Goal: Information Seeking & Learning: Learn about a topic

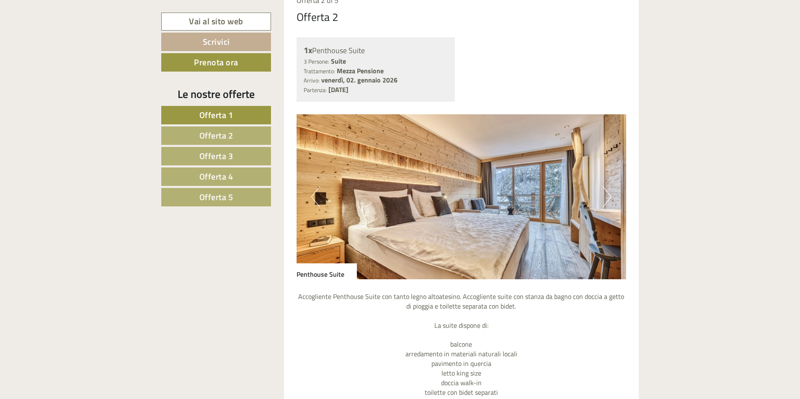
scroll to position [1425, 0]
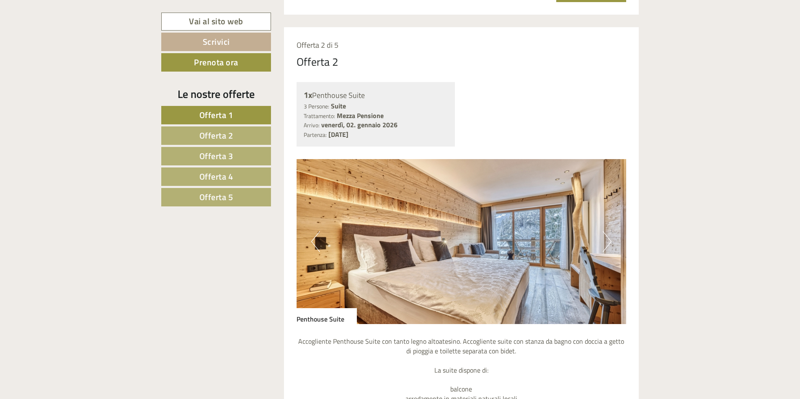
click at [610, 239] on button "Next" at bounding box center [607, 241] width 9 height 21
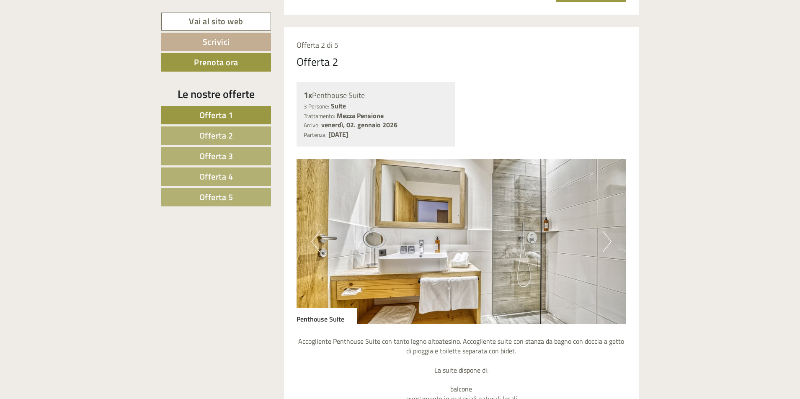
click at [610, 239] on button "Next" at bounding box center [607, 241] width 9 height 21
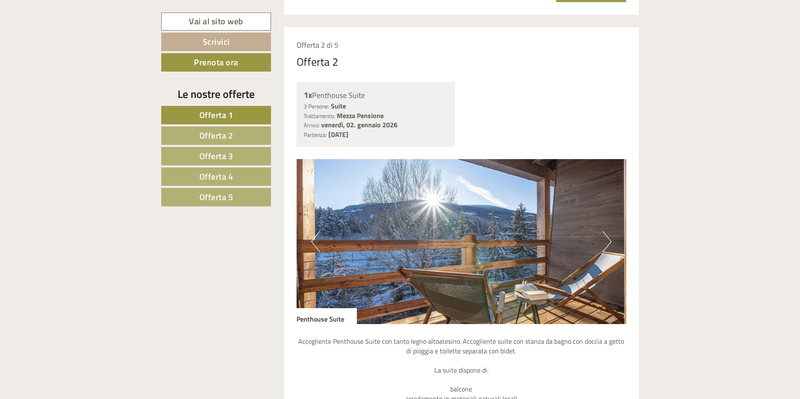
click at [610, 239] on button "Next" at bounding box center [607, 241] width 9 height 21
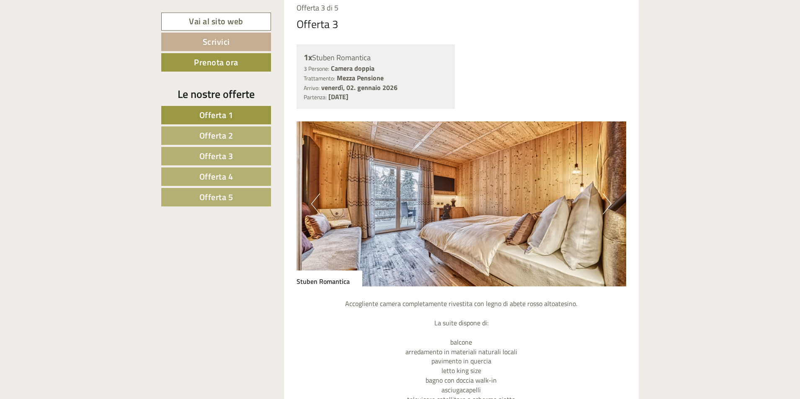
scroll to position [2179, 0]
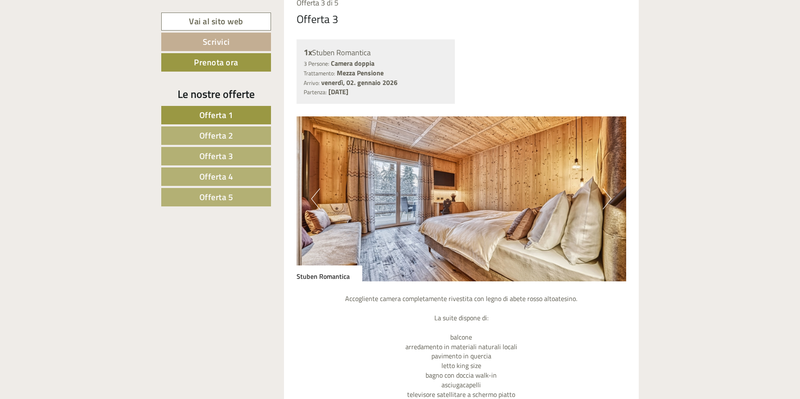
click at [604, 204] on button "Next" at bounding box center [607, 199] width 9 height 21
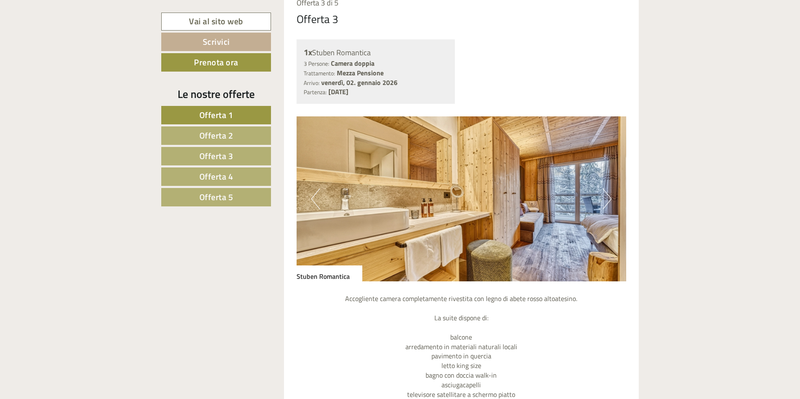
click at [604, 204] on button "Next" at bounding box center [607, 199] width 9 height 21
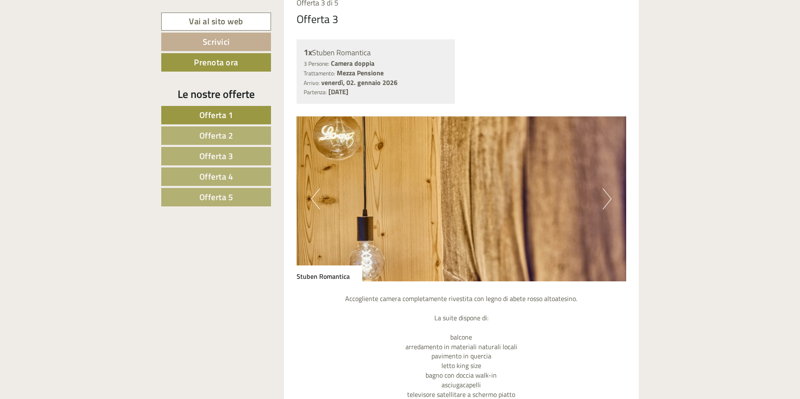
click at [604, 204] on button "Next" at bounding box center [607, 199] width 9 height 21
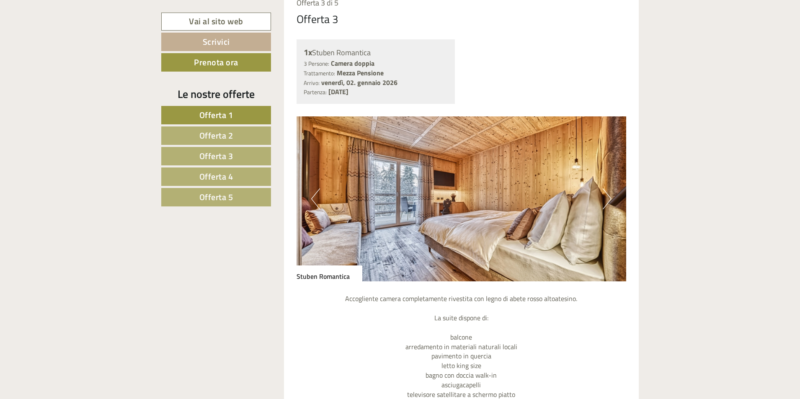
click at [604, 204] on button "Next" at bounding box center [607, 199] width 9 height 21
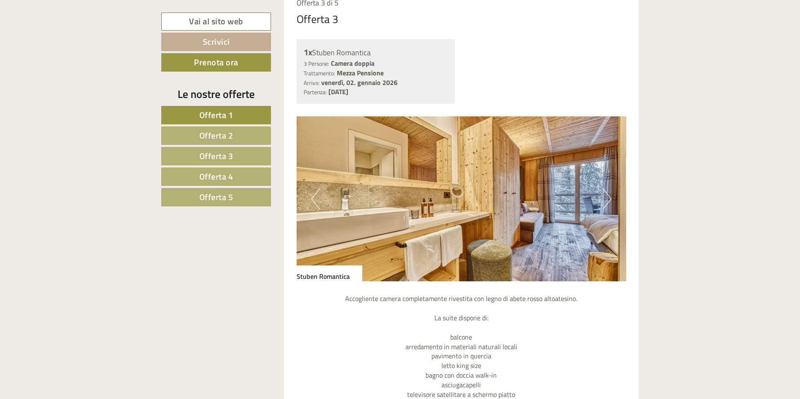
click at [604, 204] on button "Next" at bounding box center [607, 199] width 9 height 21
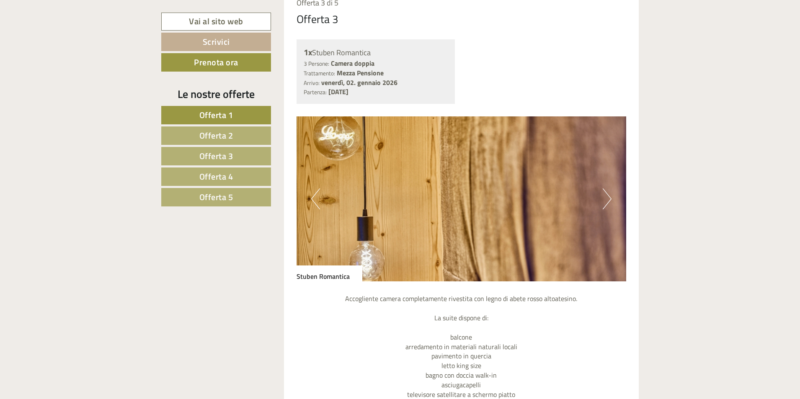
click at [604, 204] on button "Next" at bounding box center [607, 199] width 9 height 21
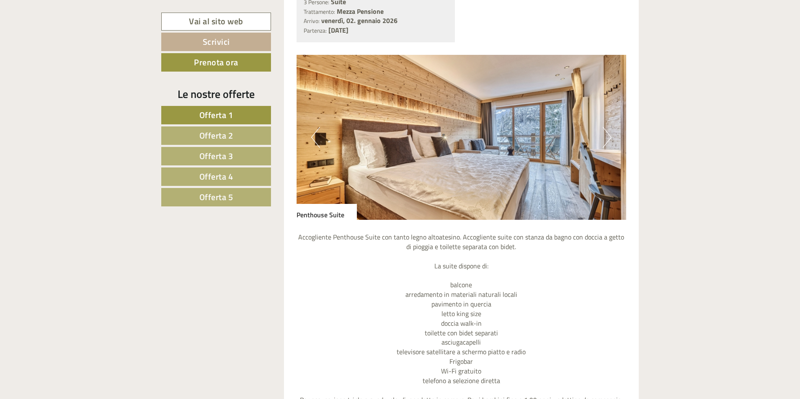
scroll to position [1508, 0]
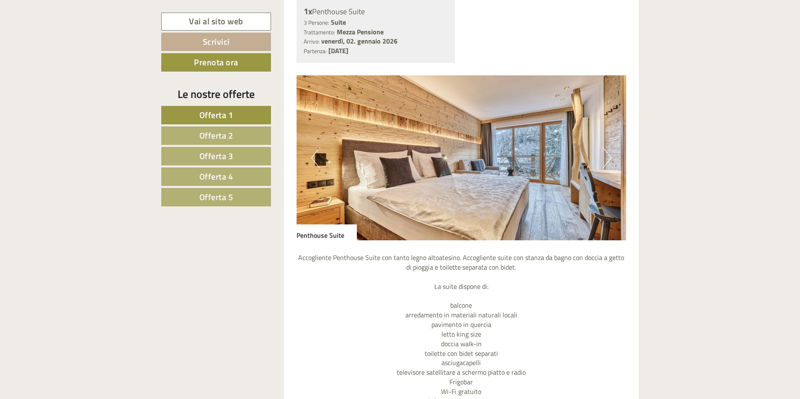
click at [608, 158] on button "Next" at bounding box center [607, 157] width 9 height 21
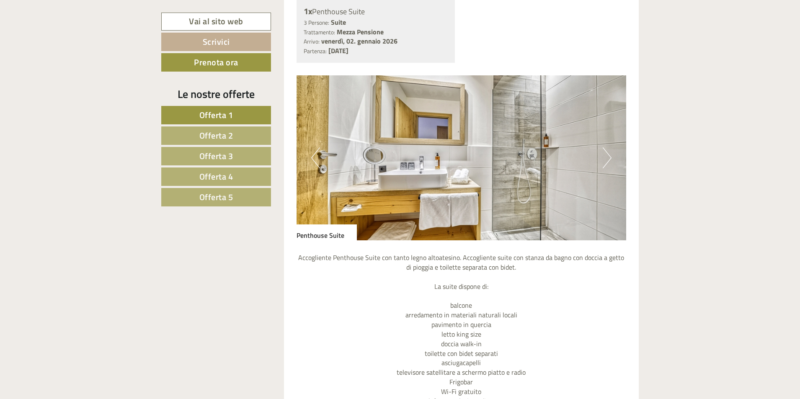
click at [608, 158] on button "Next" at bounding box center [607, 157] width 9 height 21
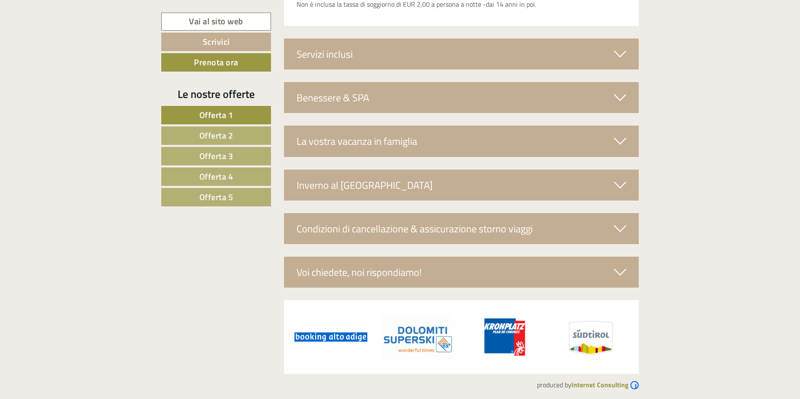
scroll to position [2926, 0]
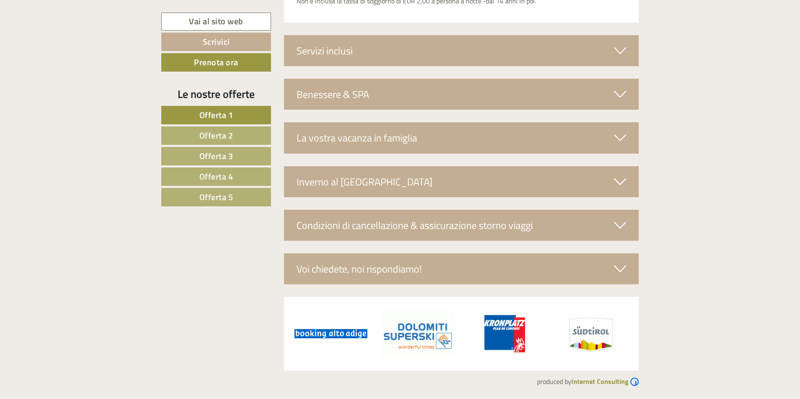
click at [568, 241] on div "Condizioni di cancellazione & assicurazione storno viaggi" at bounding box center [461, 225] width 355 height 31
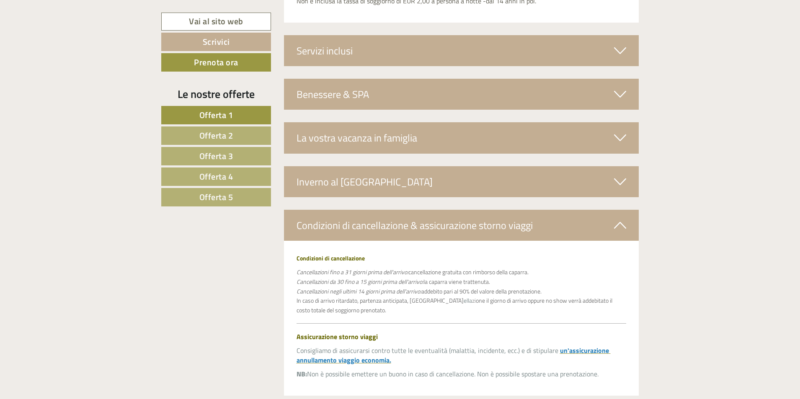
click at [487, 98] on div "Benessere & SPA" at bounding box center [461, 94] width 355 height 31
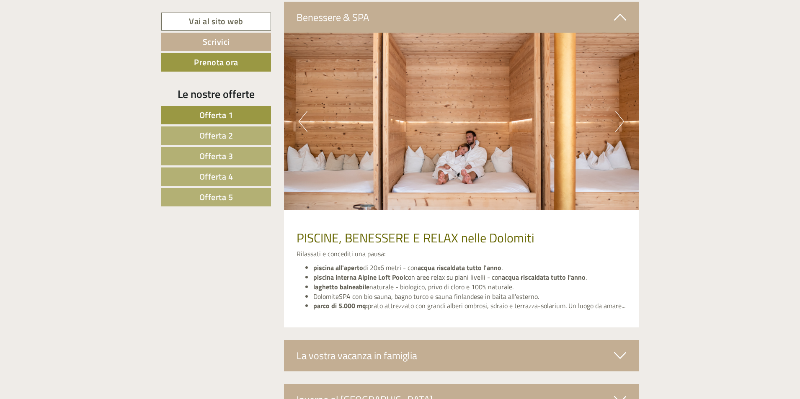
scroll to position [3009, 0]
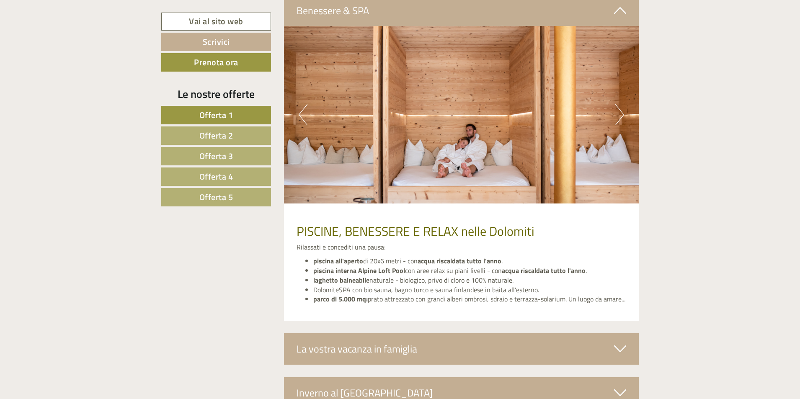
click at [621, 116] on button "Next" at bounding box center [620, 114] width 9 height 21
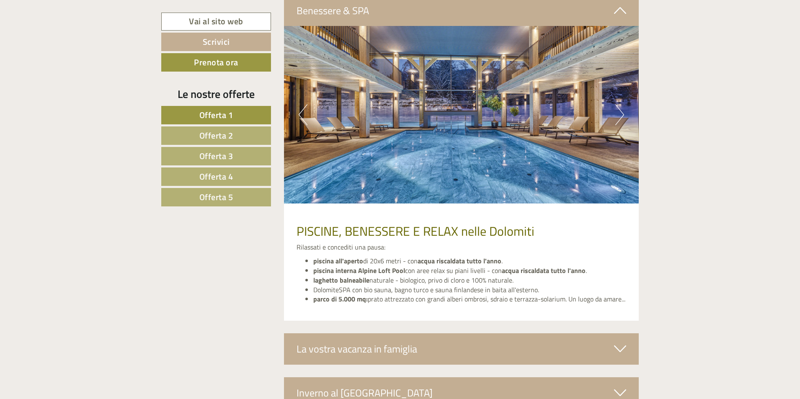
click at [621, 116] on button "Next" at bounding box center [620, 114] width 9 height 21
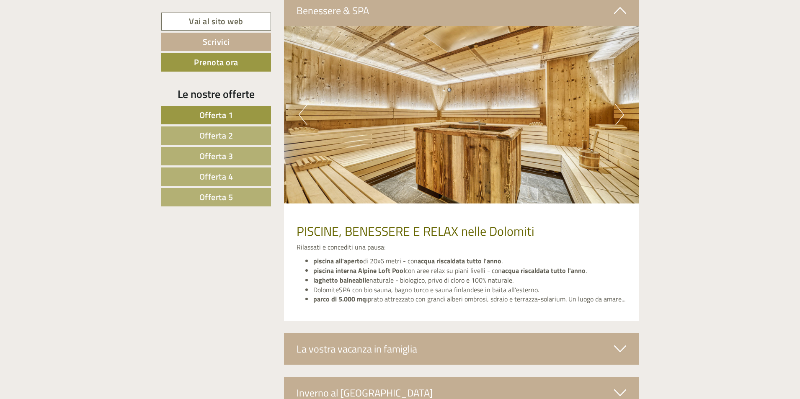
click at [621, 116] on button "Next" at bounding box center [620, 114] width 9 height 21
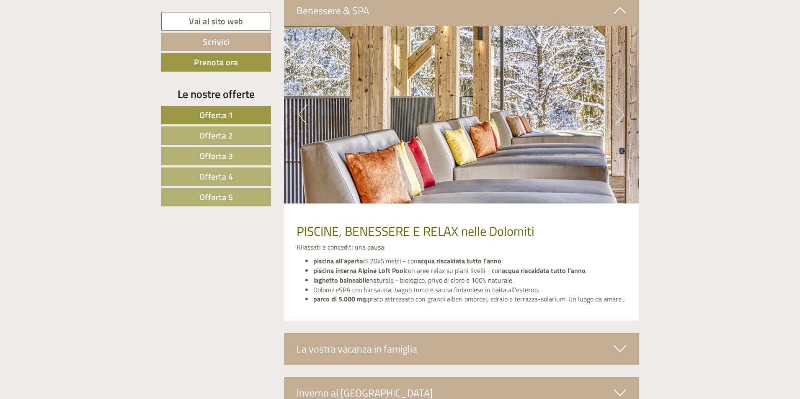
click at [621, 116] on button "Next" at bounding box center [620, 114] width 9 height 21
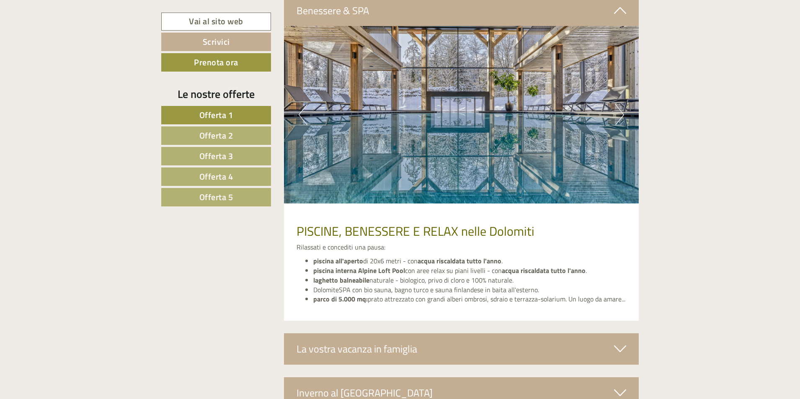
click at [621, 116] on button "Next" at bounding box center [620, 114] width 9 height 21
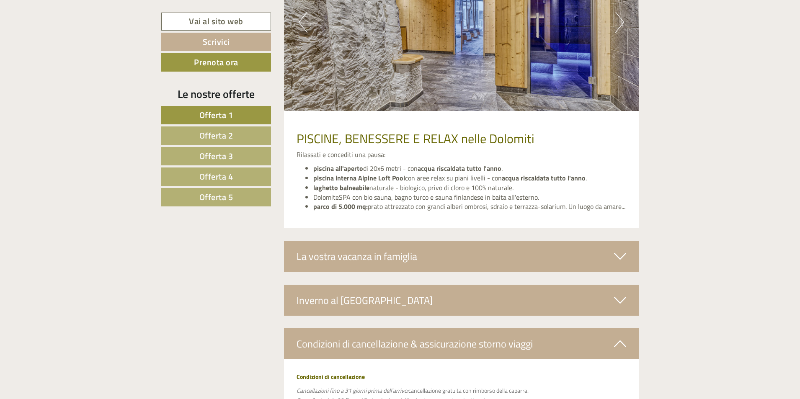
scroll to position [3135, 0]
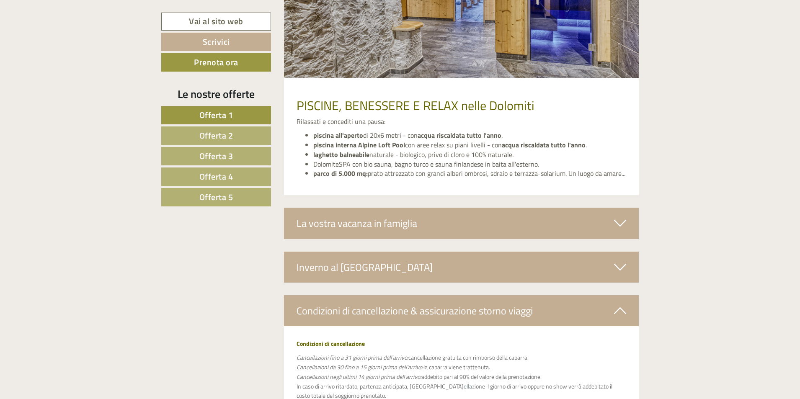
click at [570, 228] on div "La vostra vacanza in famiglia" at bounding box center [461, 223] width 355 height 31
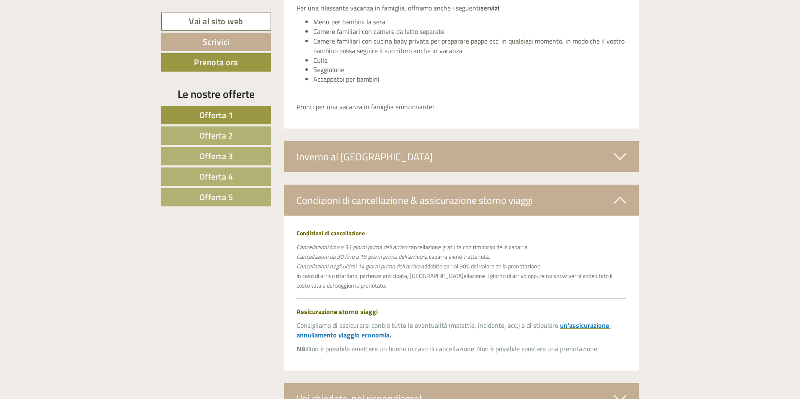
scroll to position [3470, 0]
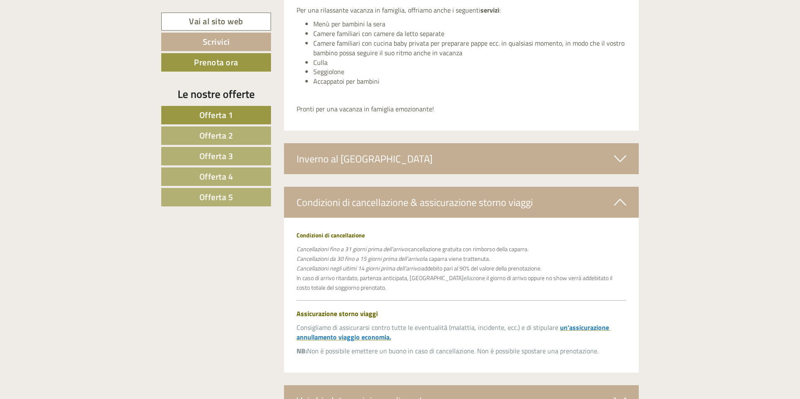
click at [507, 168] on div "Inverno al [GEOGRAPHIC_DATA]" at bounding box center [461, 158] width 355 height 31
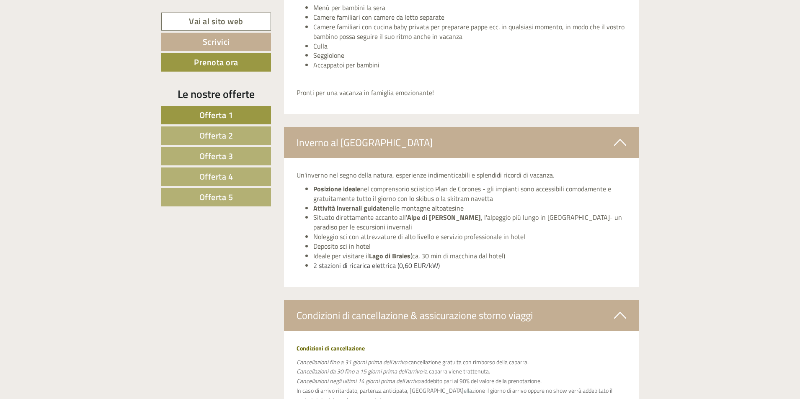
scroll to position [3480, 0]
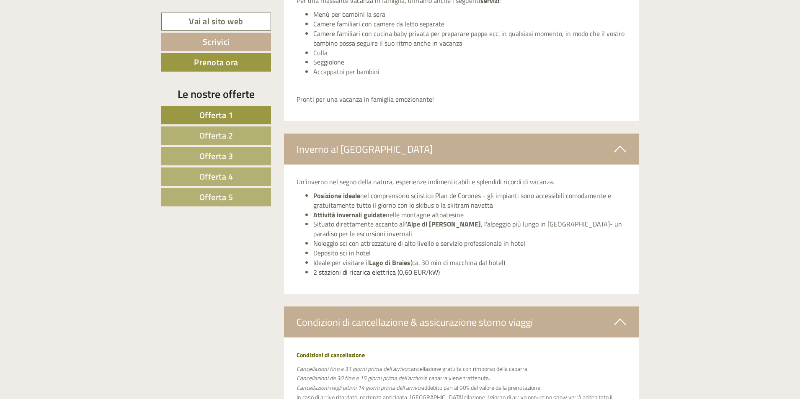
click at [233, 199] on span "Offerta 5" at bounding box center [216, 197] width 34 height 13
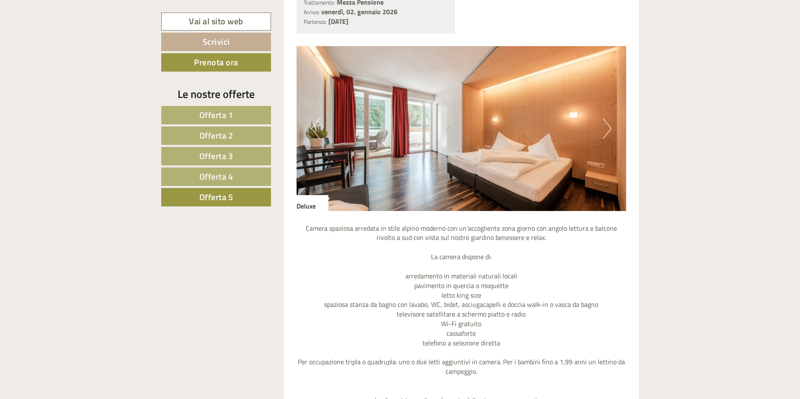
scroll to position [786, 0]
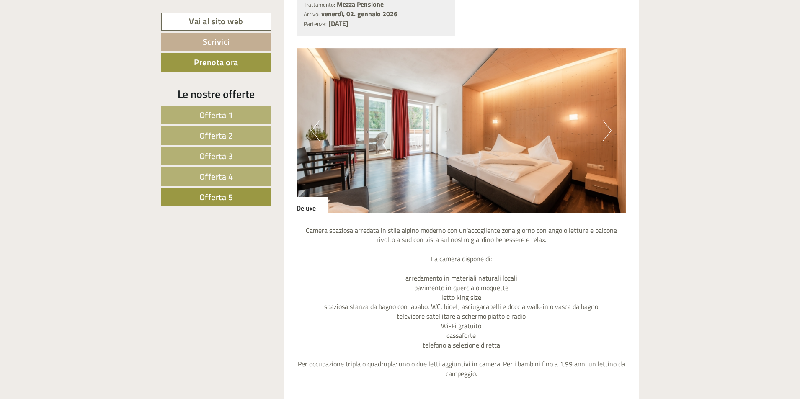
click at [607, 132] on button "Next" at bounding box center [607, 130] width 9 height 21
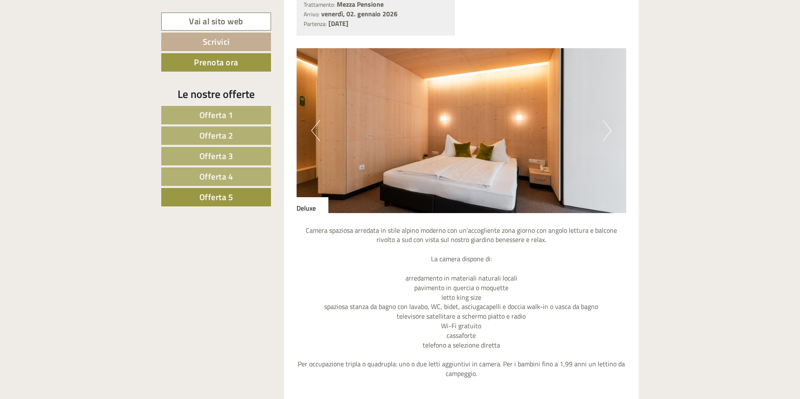
click at [607, 132] on button "Next" at bounding box center [607, 130] width 9 height 21
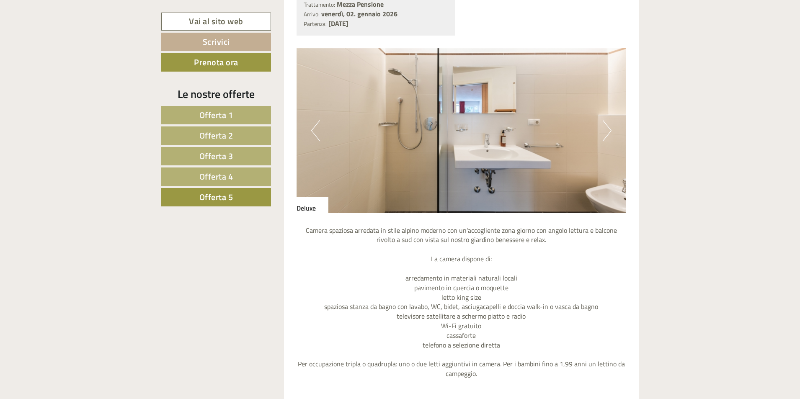
click at [607, 132] on button "Next" at bounding box center [607, 130] width 9 height 21
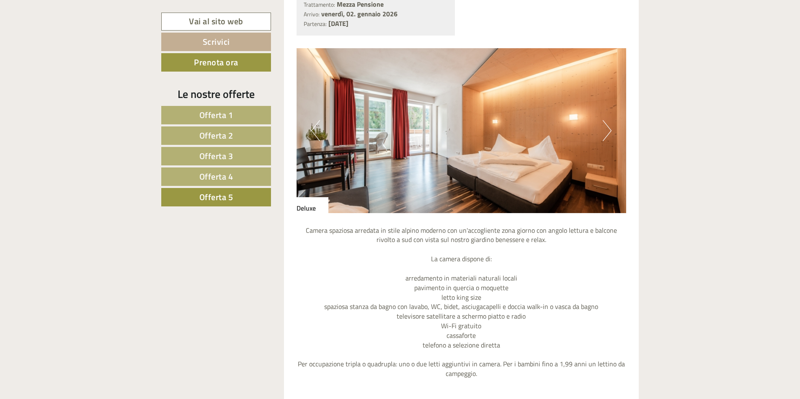
click at [222, 176] on span "Offerta 4" at bounding box center [216, 176] width 34 height 13
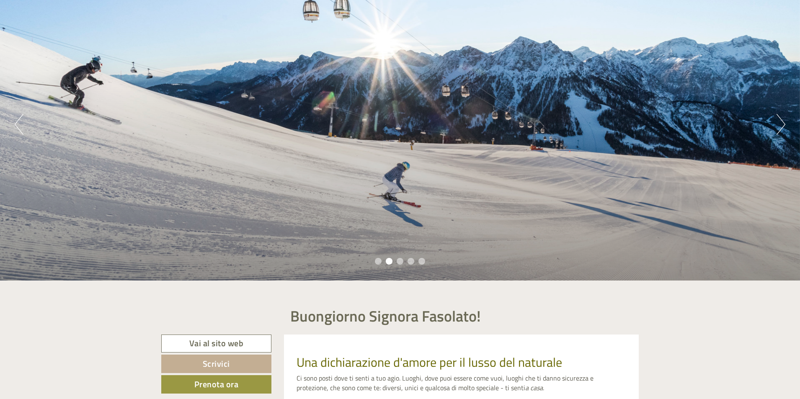
scroll to position [0, 0]
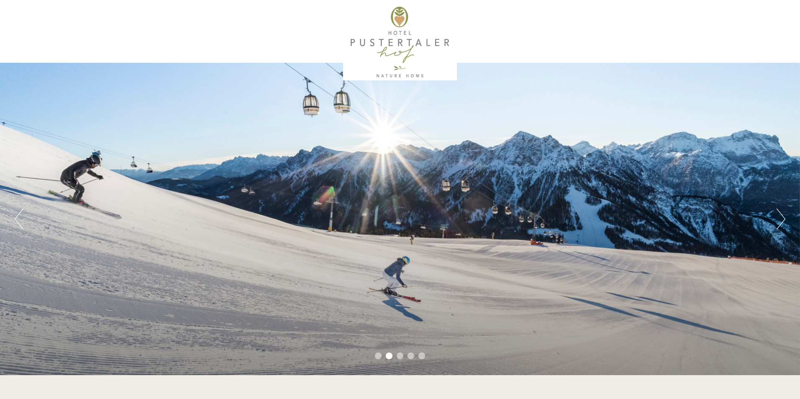
drag, startPoint x: 352, startPoint y: 44, endPoint x: 432, endPoint y: 47, distance: 79.7
click at [428, 47] on div at bounding box center [400, 42] width 469 height 76
click at [432, 47] on div at bounding box center [400, 42] width 469 height 76
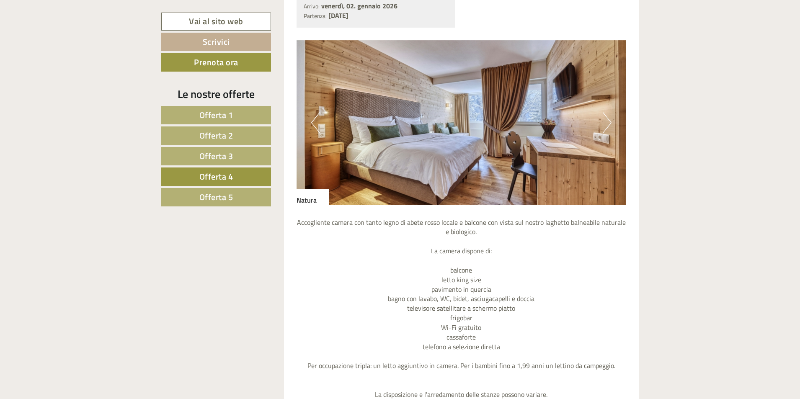
scroll to position [1006, 0]
